Goal: Information Seeking & Learning: Learn about a topic

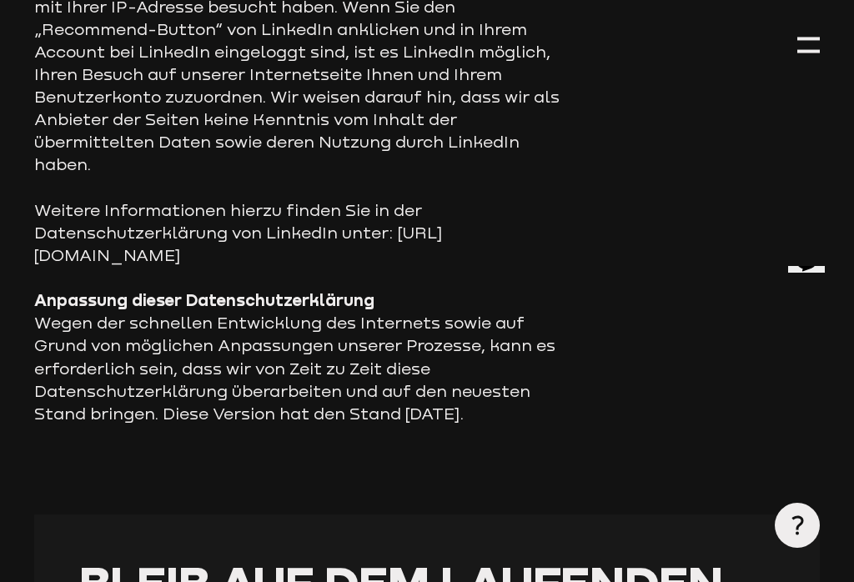
scroll to position [12499, 0]
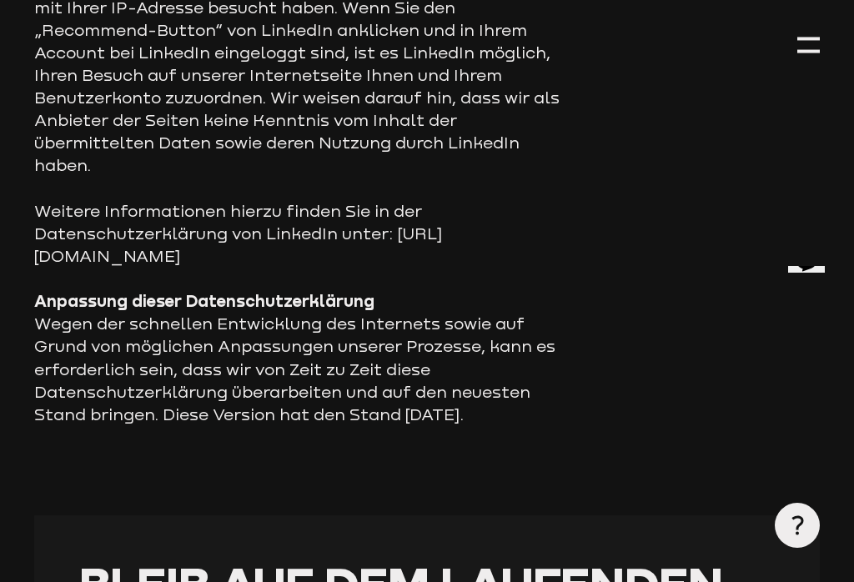
click at [820, 52] on div at bounding box center [808, 51] width 23 height 3
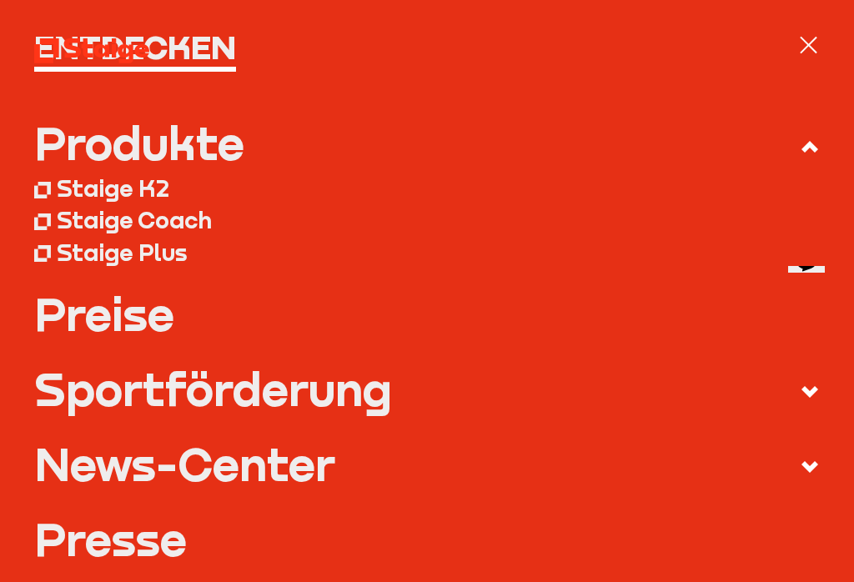
scroll to position [254, 0]
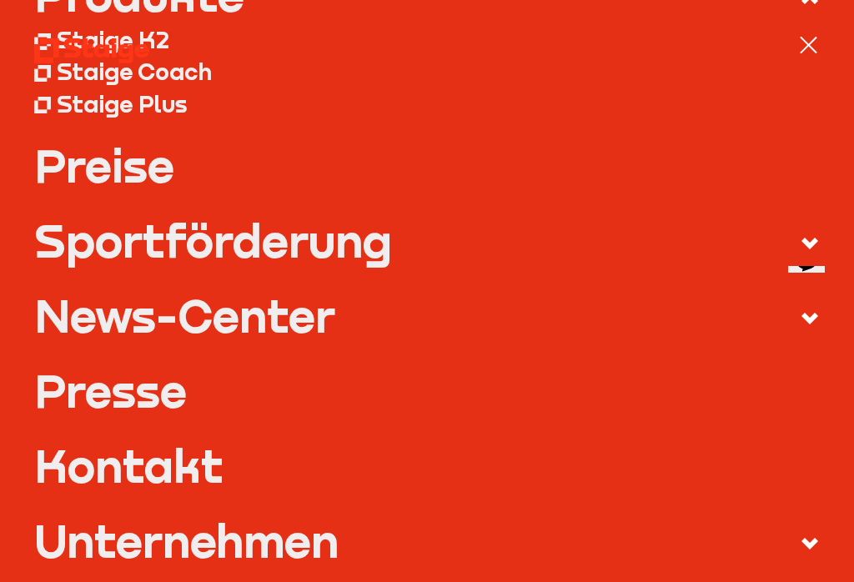
click at [813, 51] on div at bounding box center [808, 45] width 23 height 23
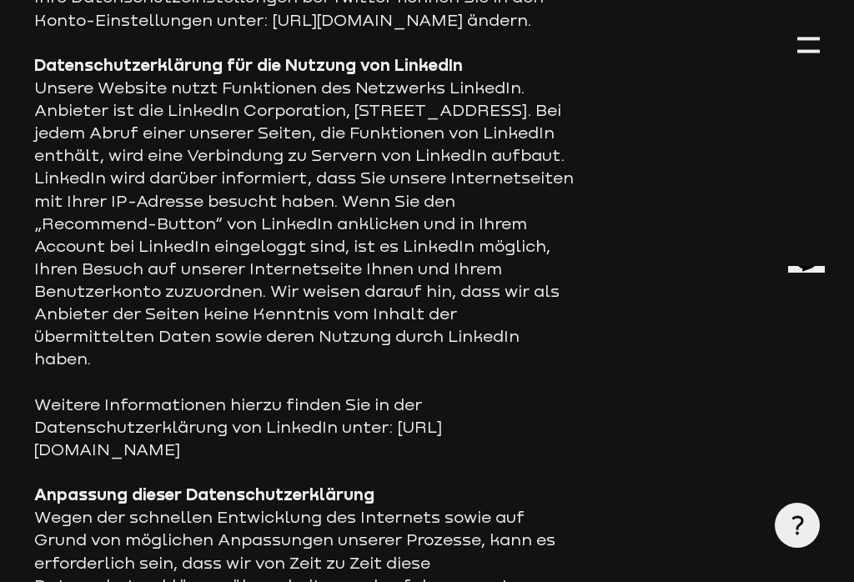
scroll to position [12301, 0]
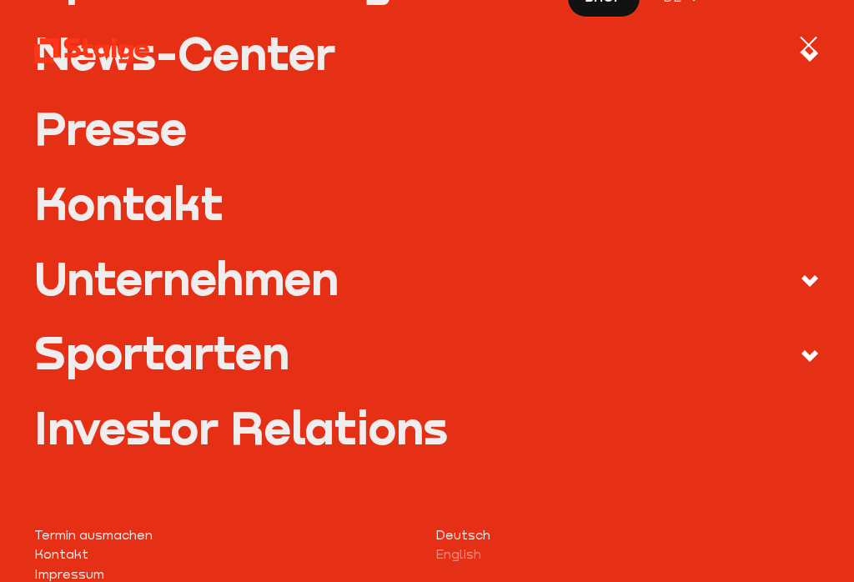
scroll to position [519, 0]
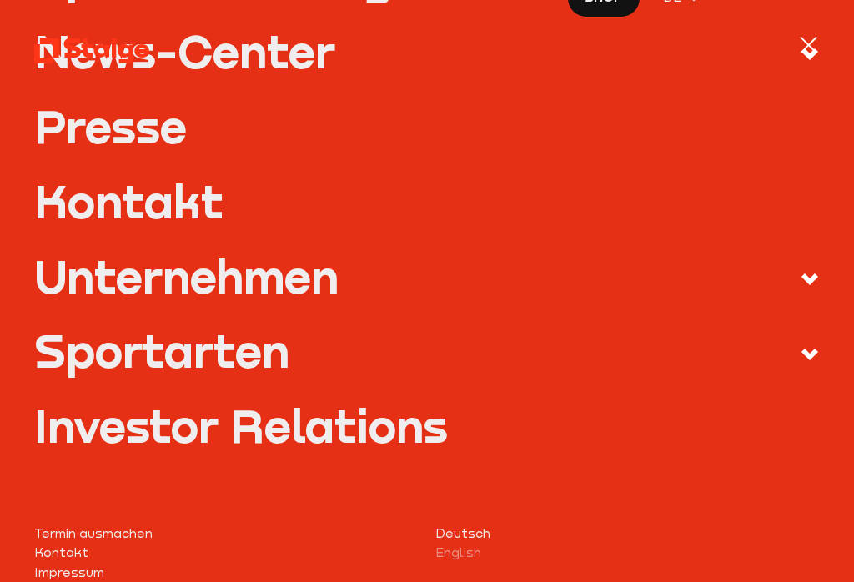
click at [819, 359] on icon at bounding box center [810, 354] width 20 height 20
click at [0, 0] on input "Sportarten" at bounding box center [0, 0] width 0 height 0
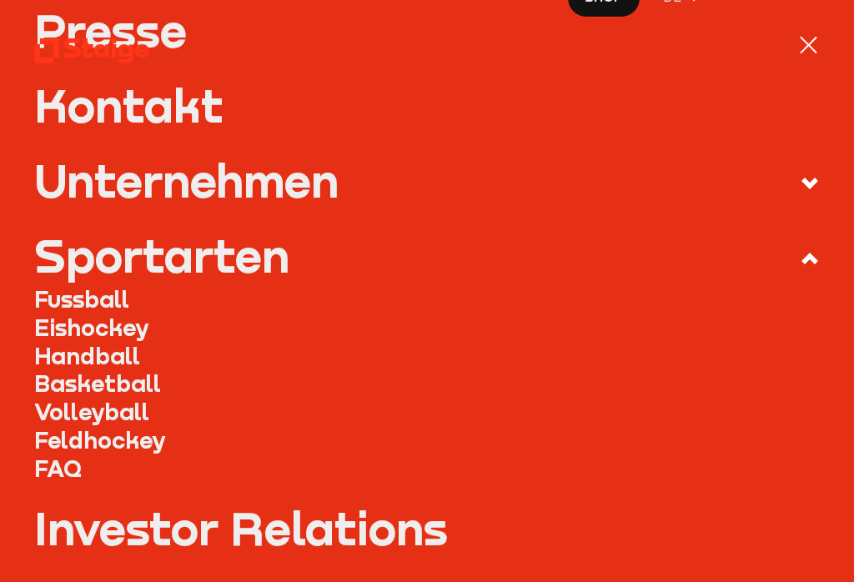
click at [78, 299] on link "Fussball" at bounding box center [427, 299] width 786 height 28
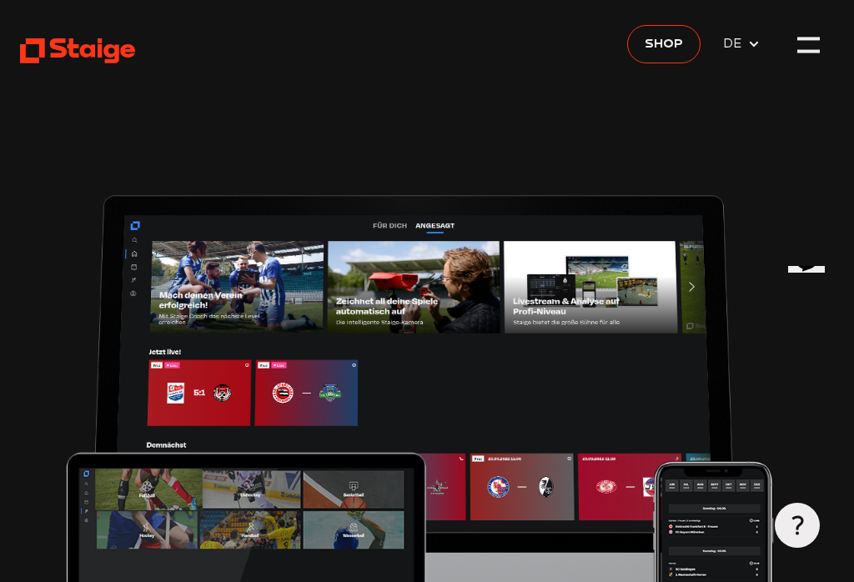
click at [80, 58] on icon at bounding box center [77, 51] width 115 height 28
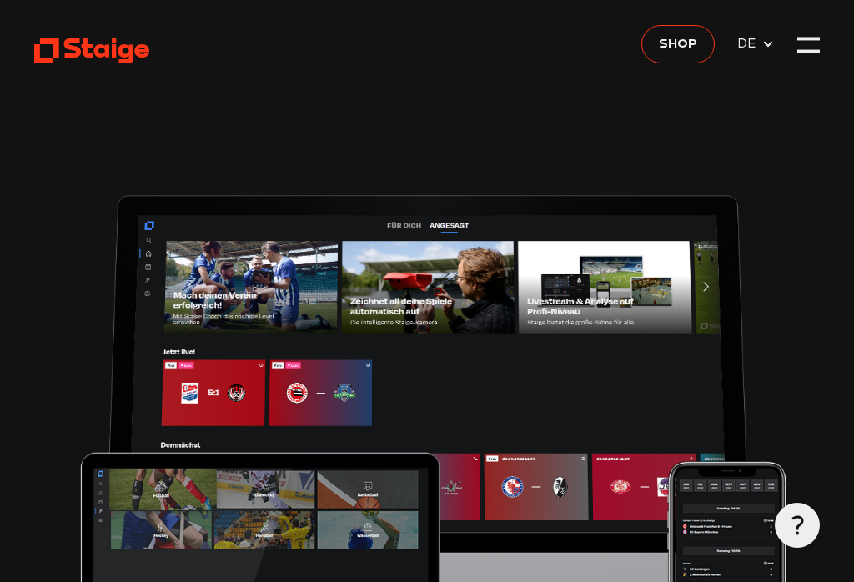
scroll to position [49, 80]
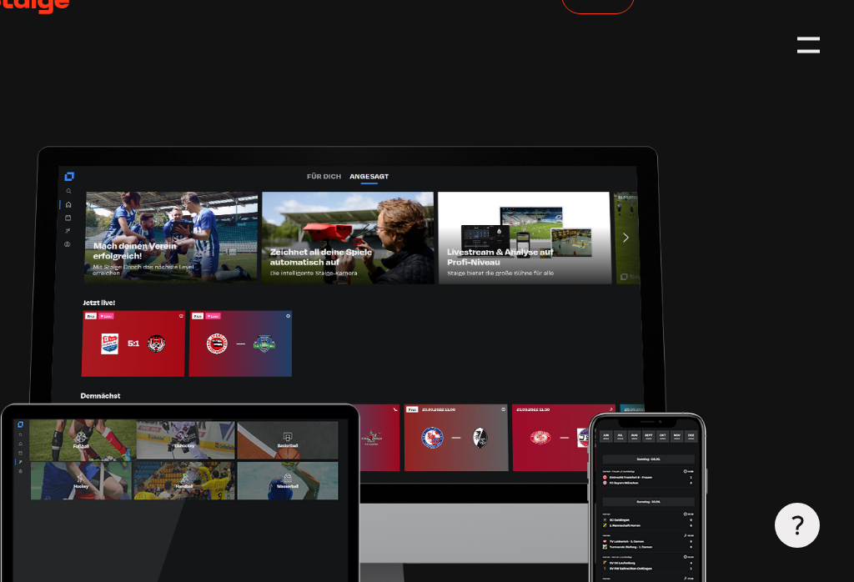
click at [801, 46] on div at bounding box center [808, 45] width 23 height 23
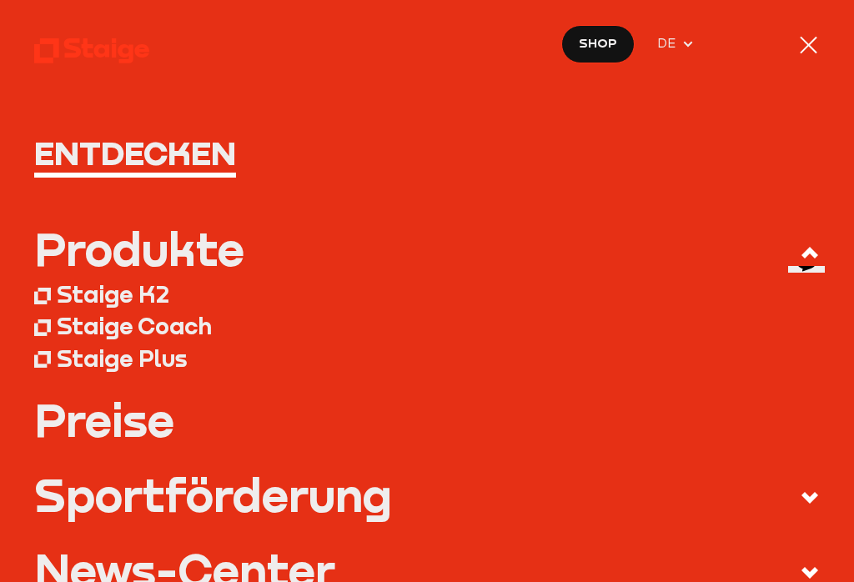
scroll to position [0, 0]
click at [810, 43] on div at bounding box center [809, 46] width 18 height 18
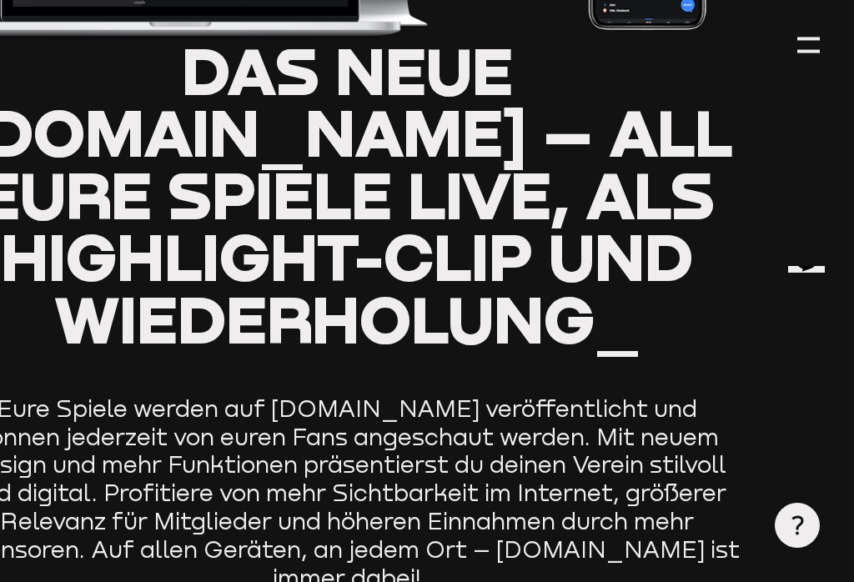
scroll to position [627, 11]
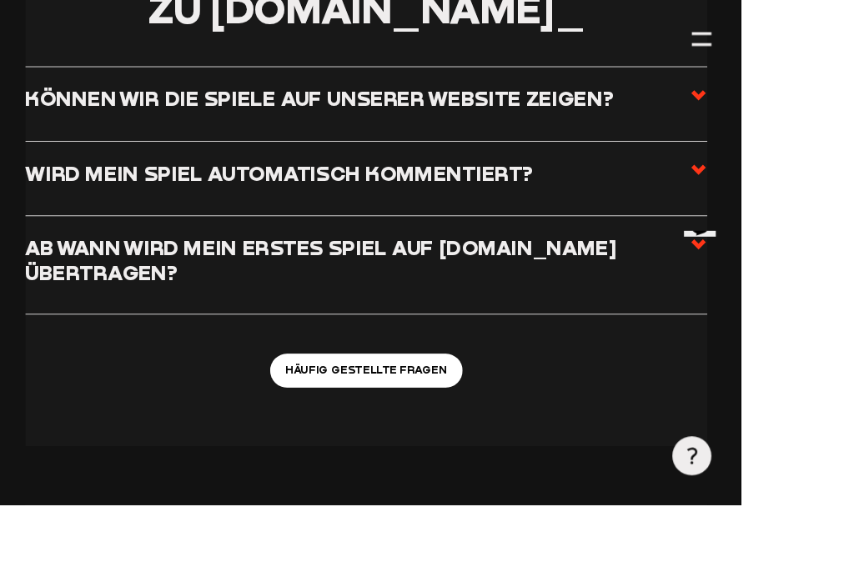
scroll to position [6715, 5]
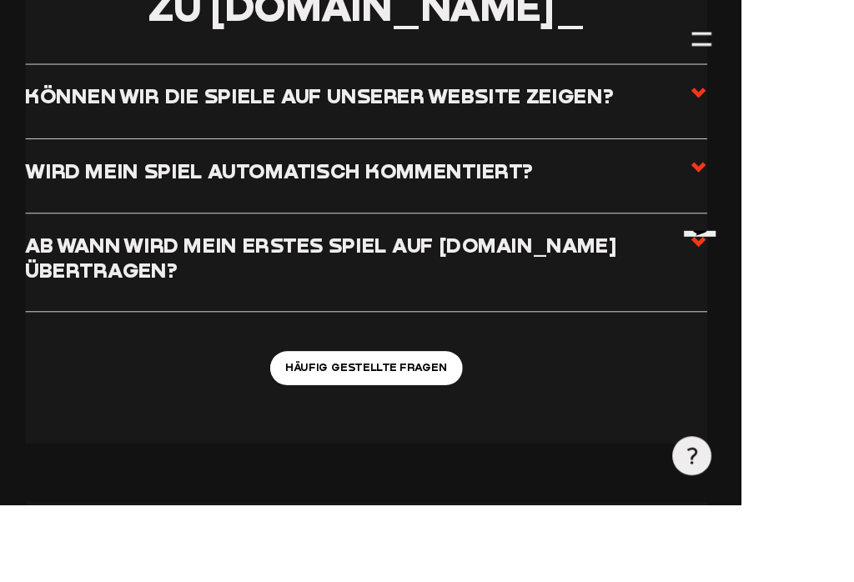
click at [409, 414] on span "Häufig gestellte Fragen" at bounding box center [421, 424] width 187 height 20
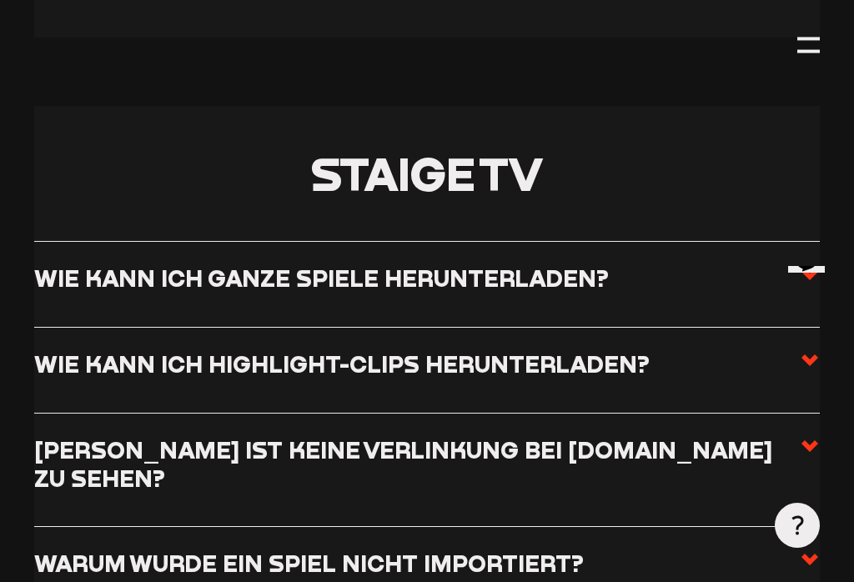
scroll to position [5844, 0]
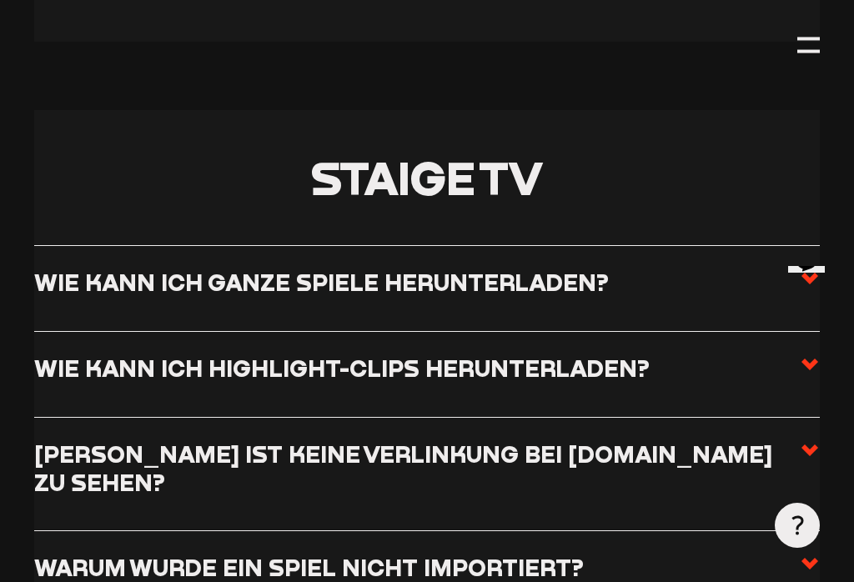
click at [816, 268] on icon at bounding box center [810, 278] width 20 height 20
click at [0, 0] on input "Wie kann ich ganze Spiele herunterladen?" at bounding box center [0, 0] width 0 height 0
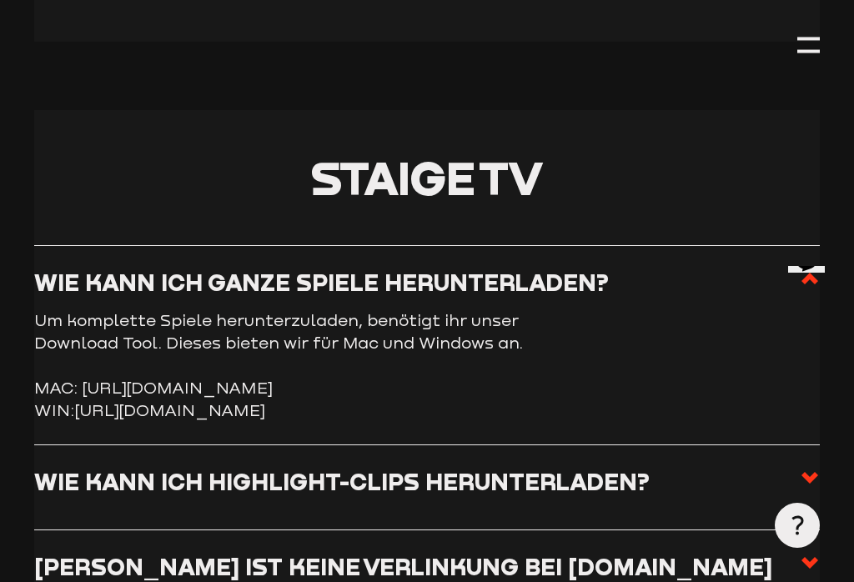
scroll to position [6083, 0]
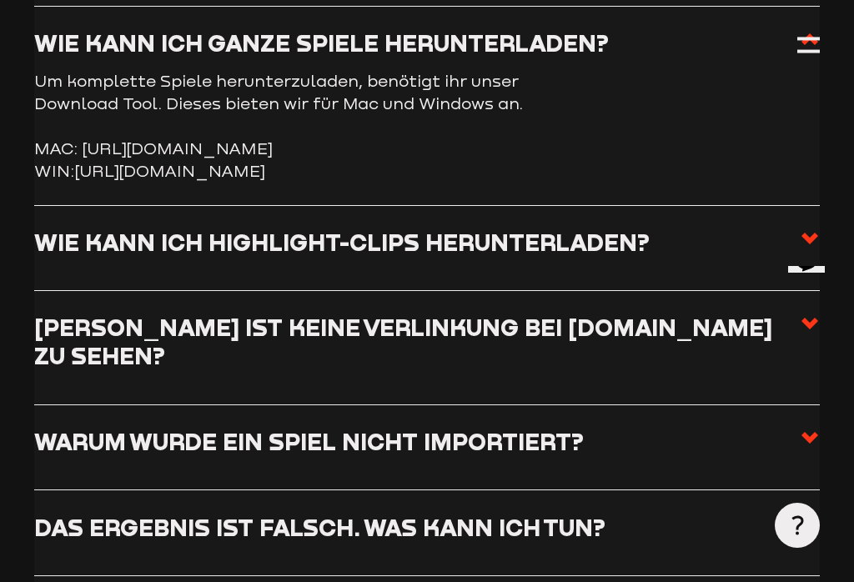
click at [810, 233] on use at bounding box center [809, 239] width 17 height 12
click at [0, 0] on input "Wie kann ich Highlight-Clips herunterladen?" at bounding box center [0, 0] width 0 height 0
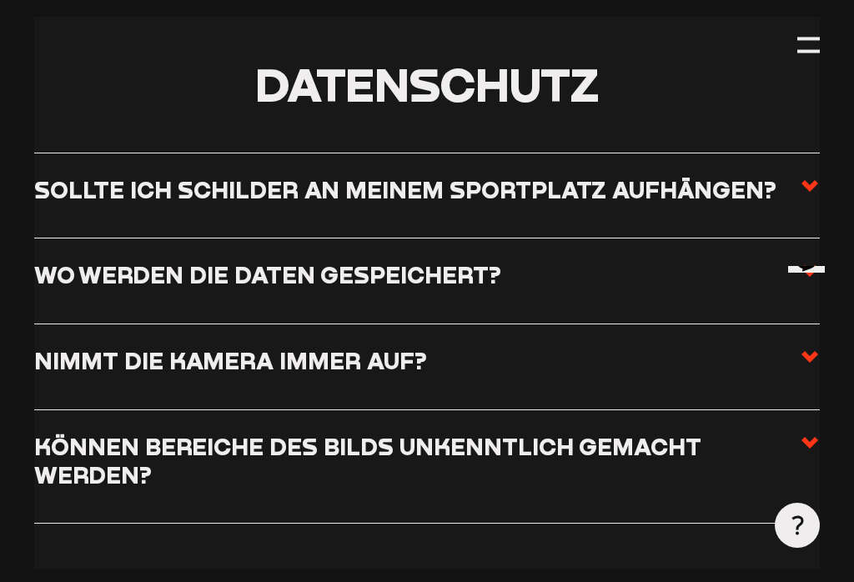
scroll to position [8085, 0]
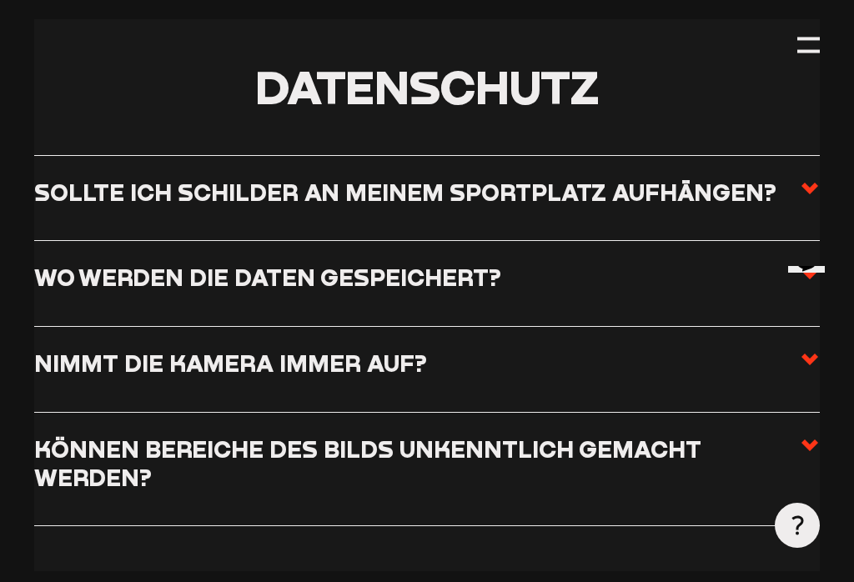
click at [805, 354] on use at bounding box center [809, 360] width 17 height 12
click at [0, 0] on input "Nimmt die Kamera immer auf?" at bounding box center [0, 0] width 0 height 0
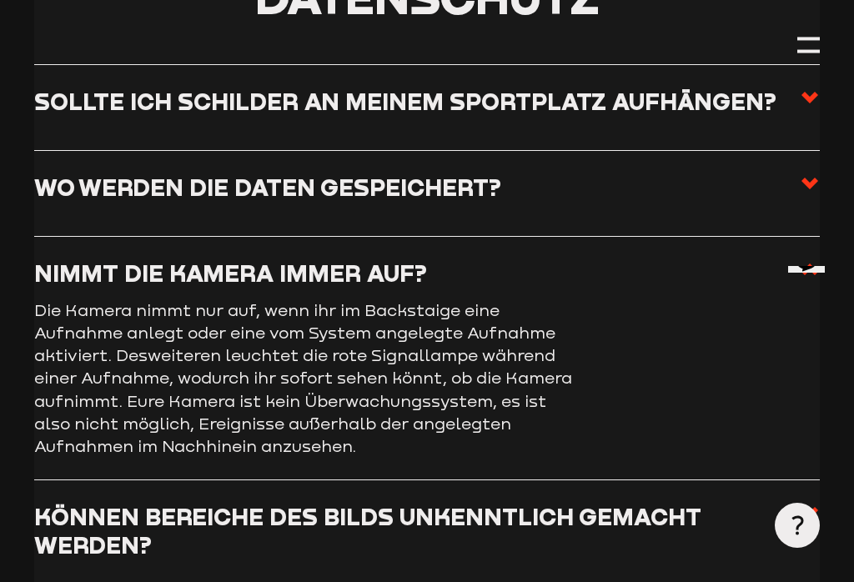
click at [815, 263] on use at bounding box center [809, 269] width 17 height 12
click at [0, 0] on input "Nimmt die Kamera immer auf?" at bounding box center [0, 0] width 0 height 0
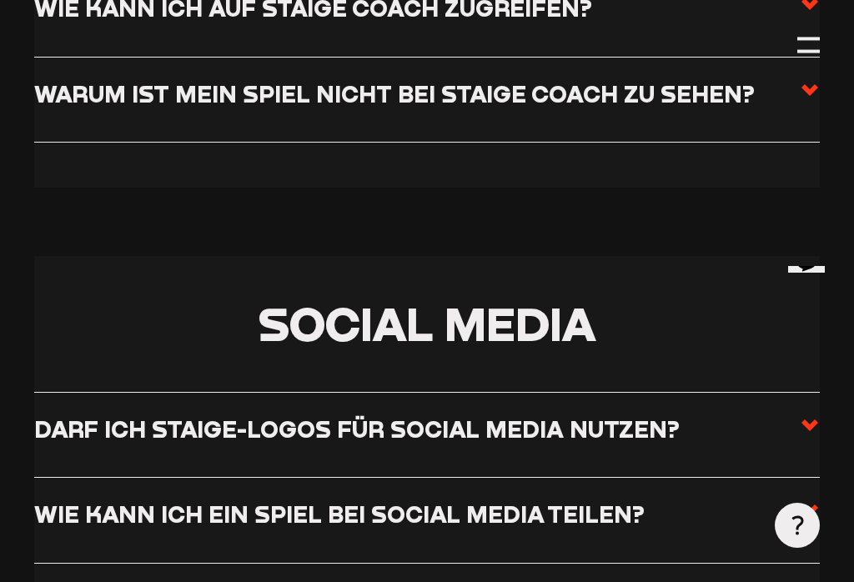
scroll to position [7320, 0]
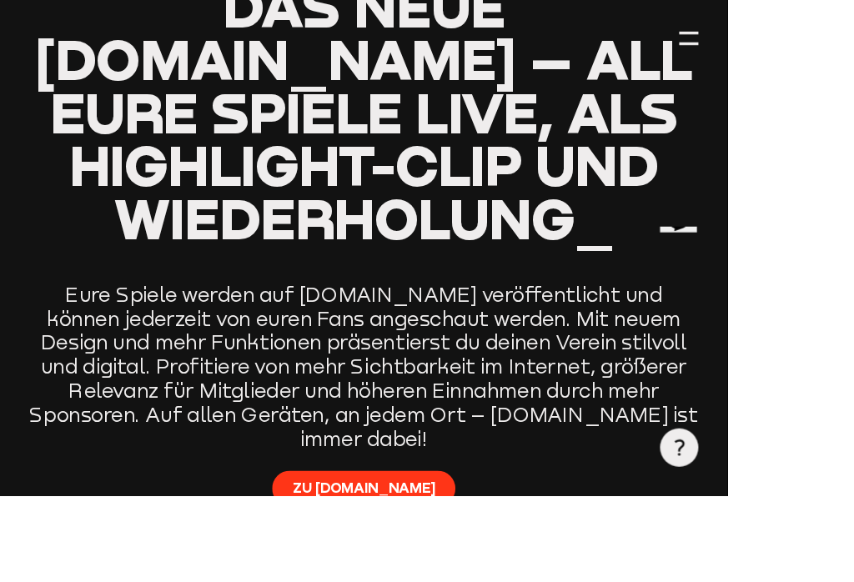
click at [426, 561] on span "Zu [DOMAIN_NAME]" at bounding box center [428, 572] width 168 height 23
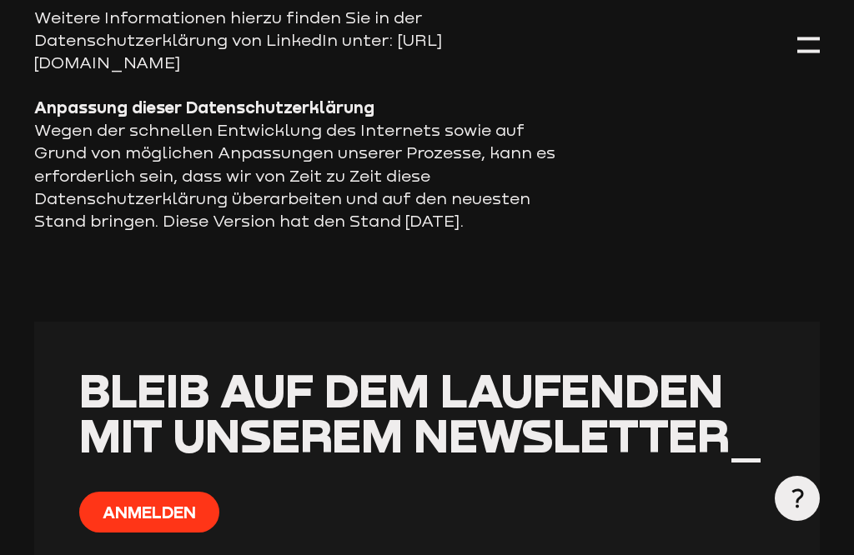
scroll to position [12690, 0]
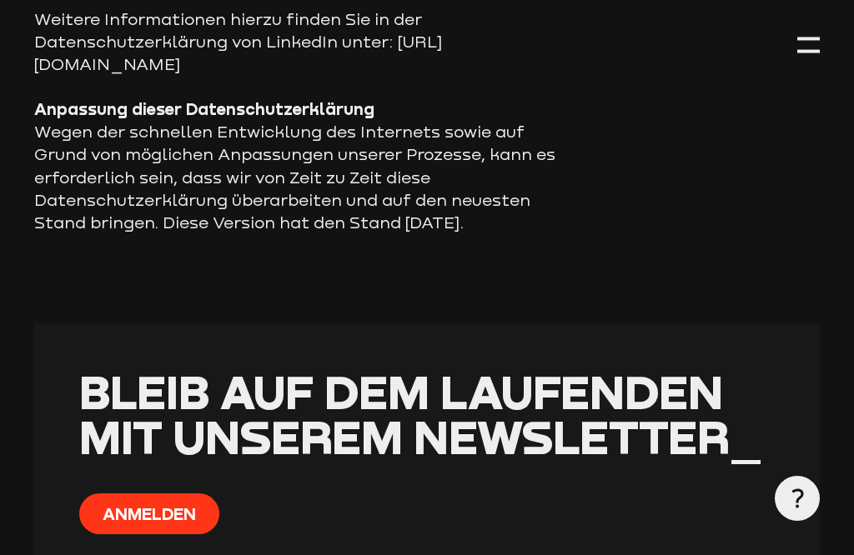
click at [810, 521] on div at bounding box center [797, 498] width 45 height 45
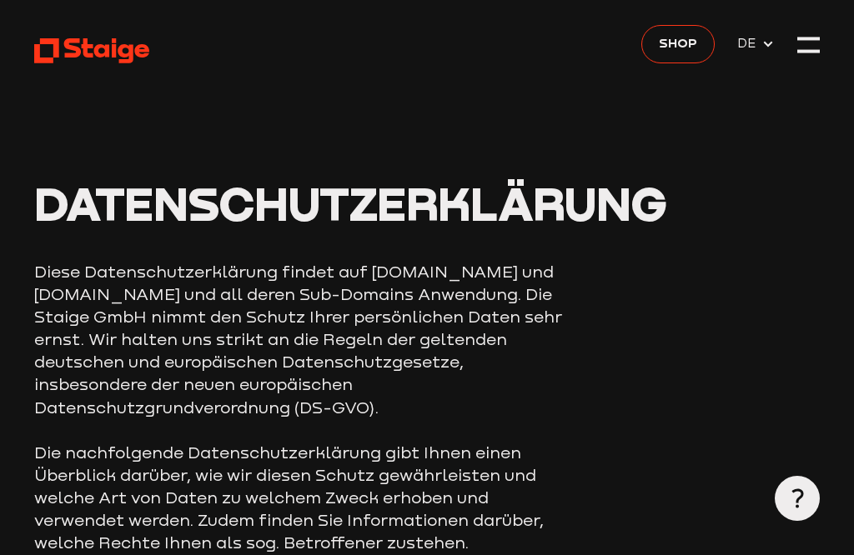
scroll to position [0, 0]
